Goal: Check status: Check status

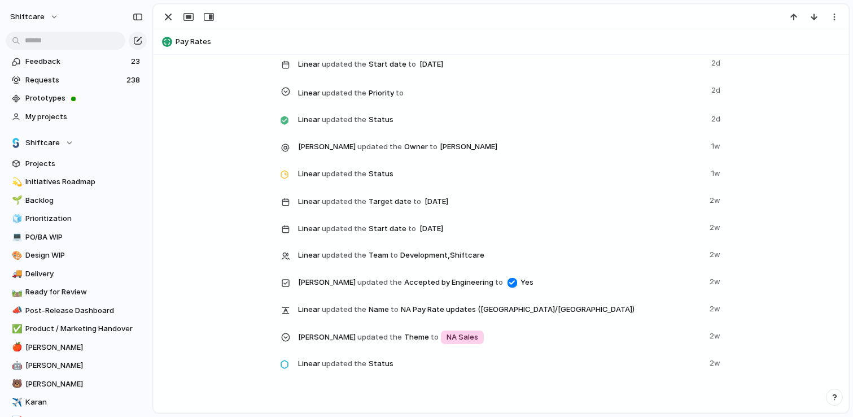
scroll to position [609, 0]
